Goal: Navigation & Orientation: Find specific page/section

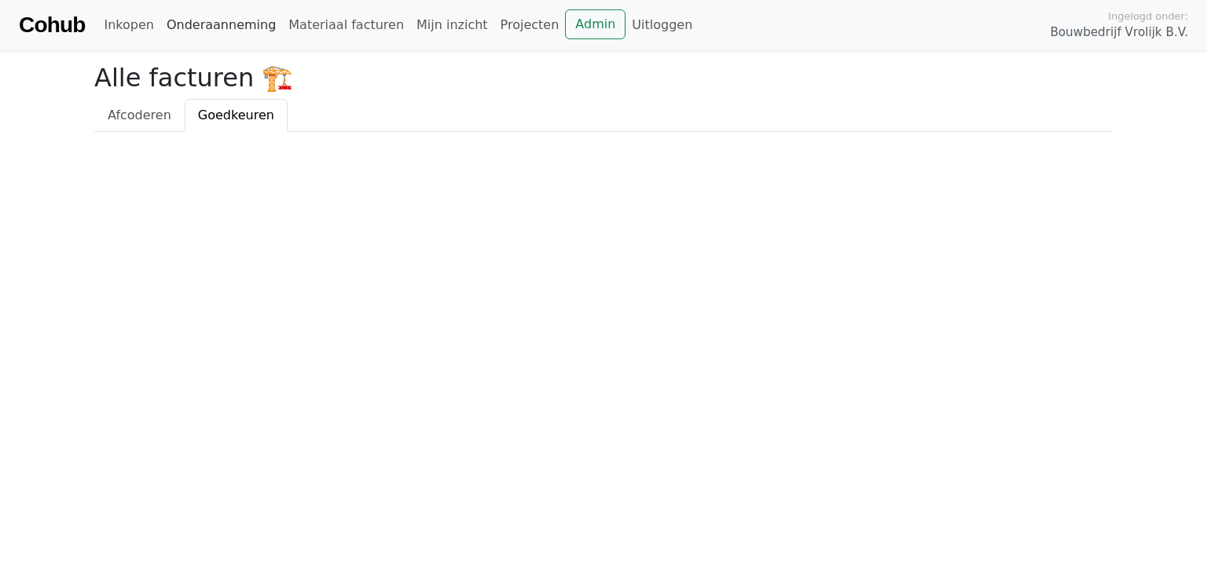
click at [214, 25] on link "Onderaanneming" at bounding box center [221, 24] width 122 height 31
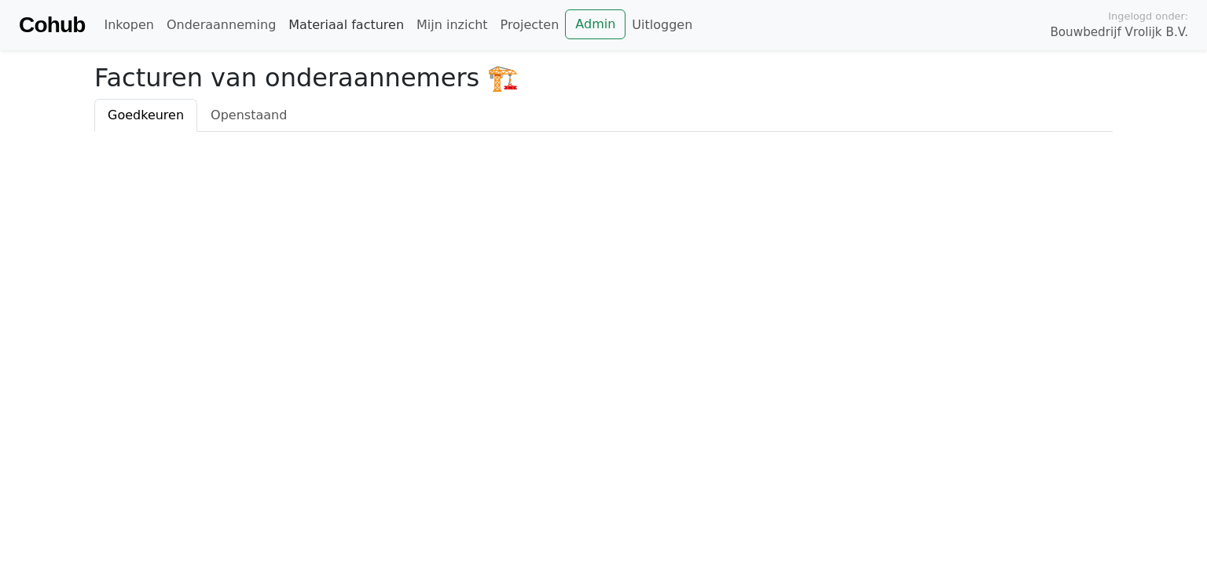
click at [332, 27] on link "Materiaal facturen" at bounding box center [346, 24] width 128 height 31
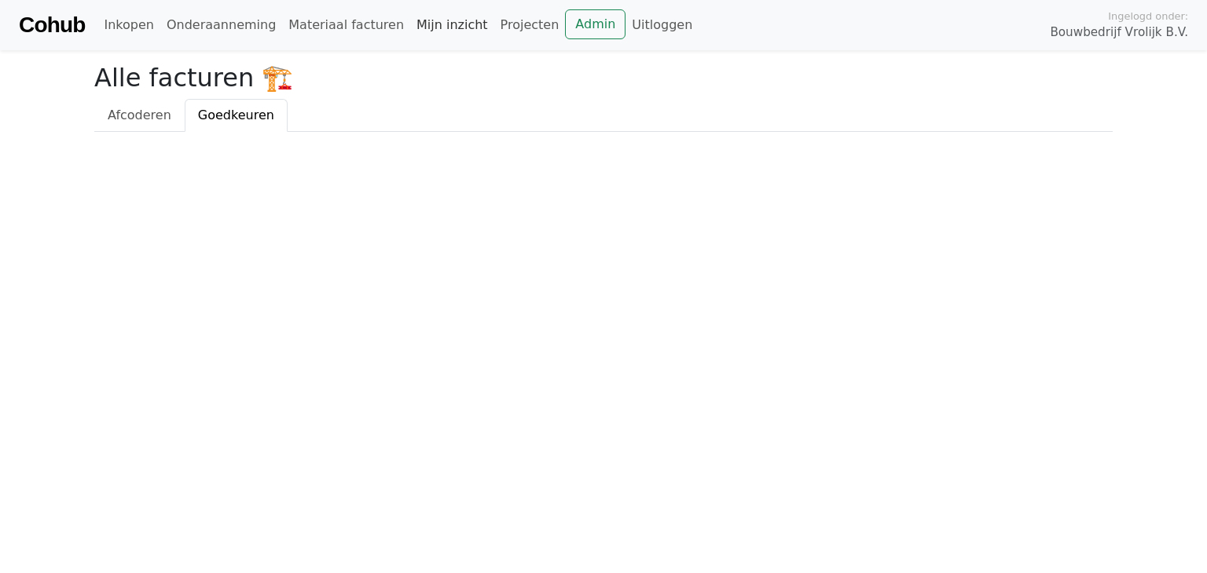
click at [417, 27] on link "Mijn inzicht" at bounding box center [452, 24] width 84 height 31
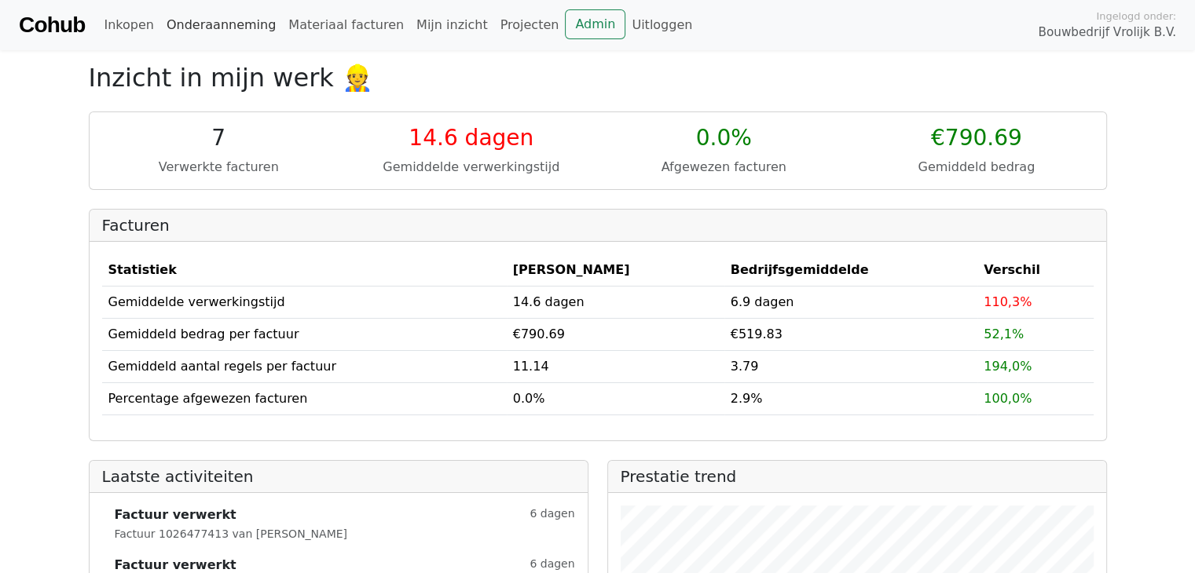
click at [240, 23] on link "Onderaanneming" at bounding box center [221, 24] width 122 height 31
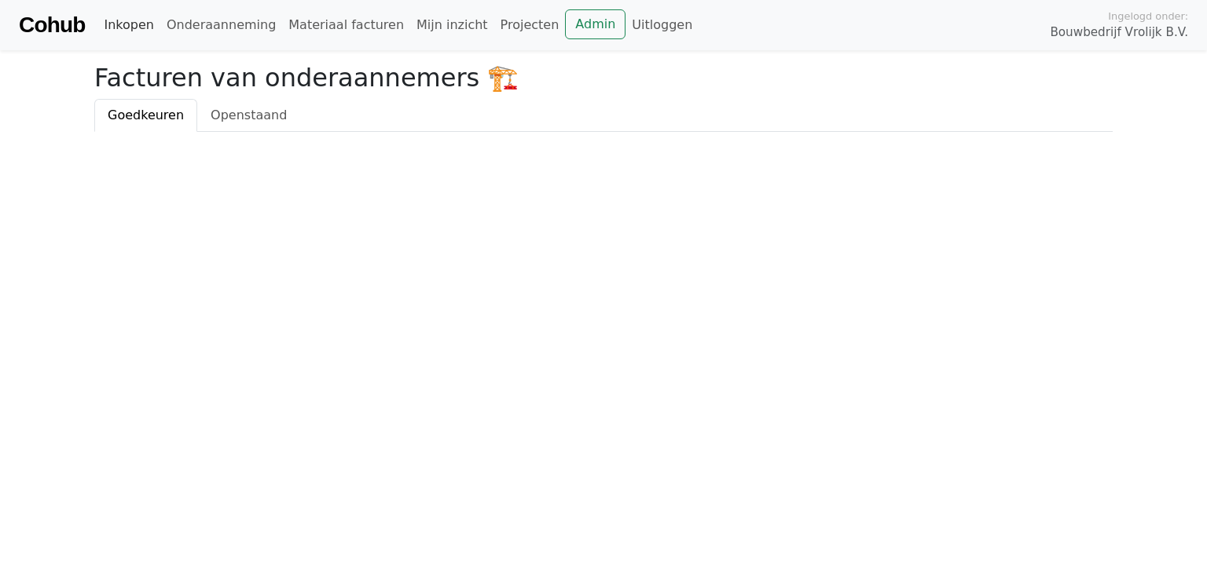
click at [138, 25] on link "Inkopen" at bounding box center [128, 24] width 62 height 31
